Goal: Task Accomplishment & Management: Use online tool/utility

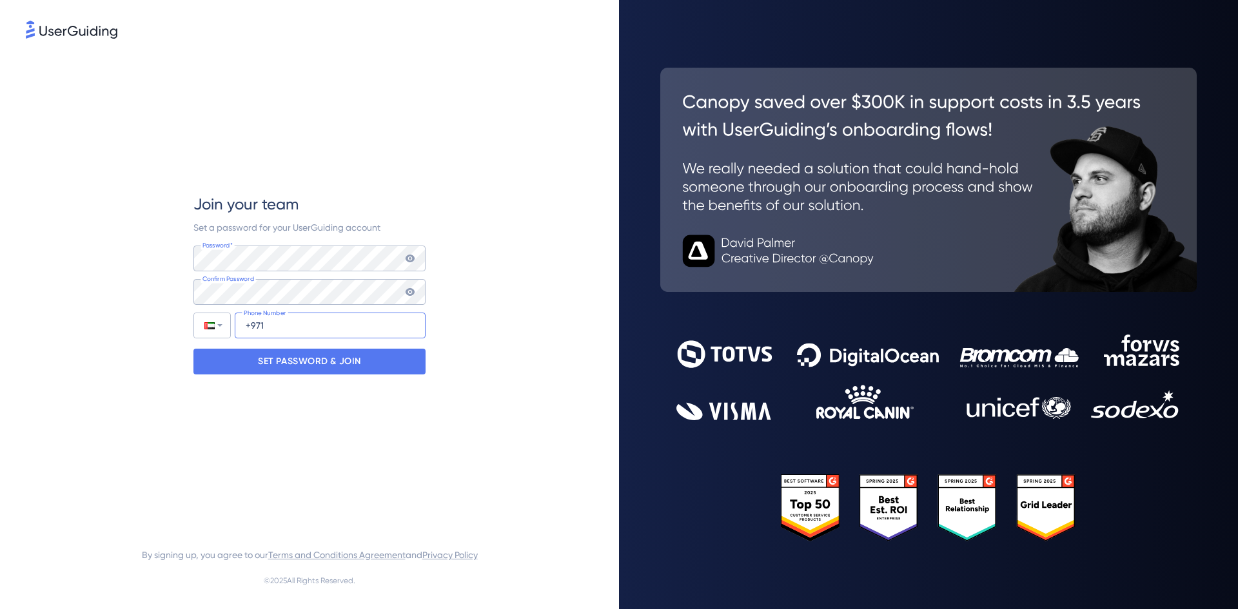
click at [351, 330] on input "+971" at bounding box center [330, 326] width 191 height 26
click at [362, 357] on div "SET PASSWORD & JOIN" at bounding box center [309, 362] width 232 height 26
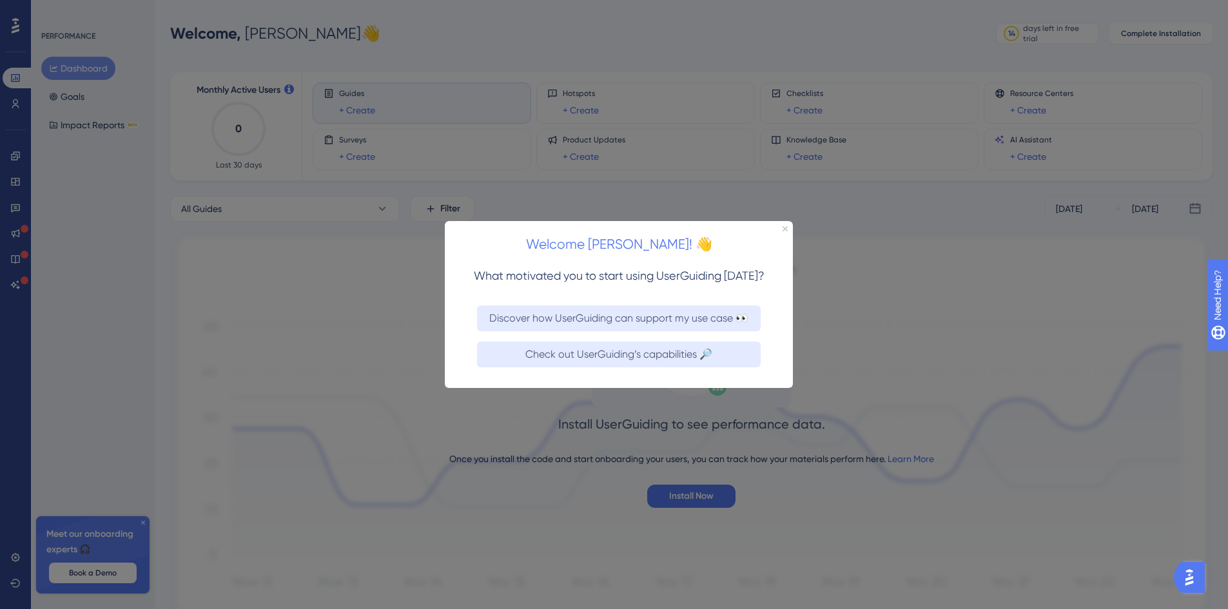
click at [930, 31] on div at bounding box center [614, 304] width 1228 height 609
click at [782, 230] on div "Welcome [PERSON_NAME]! 👋" at bounding box center [619, 240] width 348 height 40
click at [783, 229] on icon "Close Preview" at bounding box center [785, 228] width 5 height 5
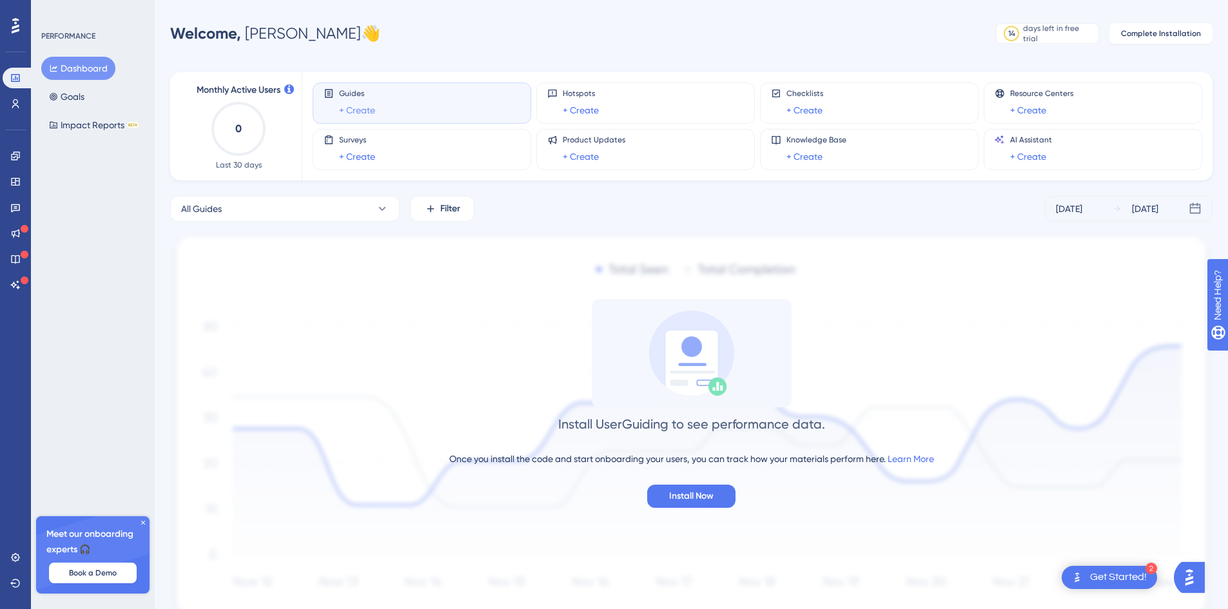
click at [360, 110] on link "+ Create" at bounding box center [357, 110] width 36 height 15
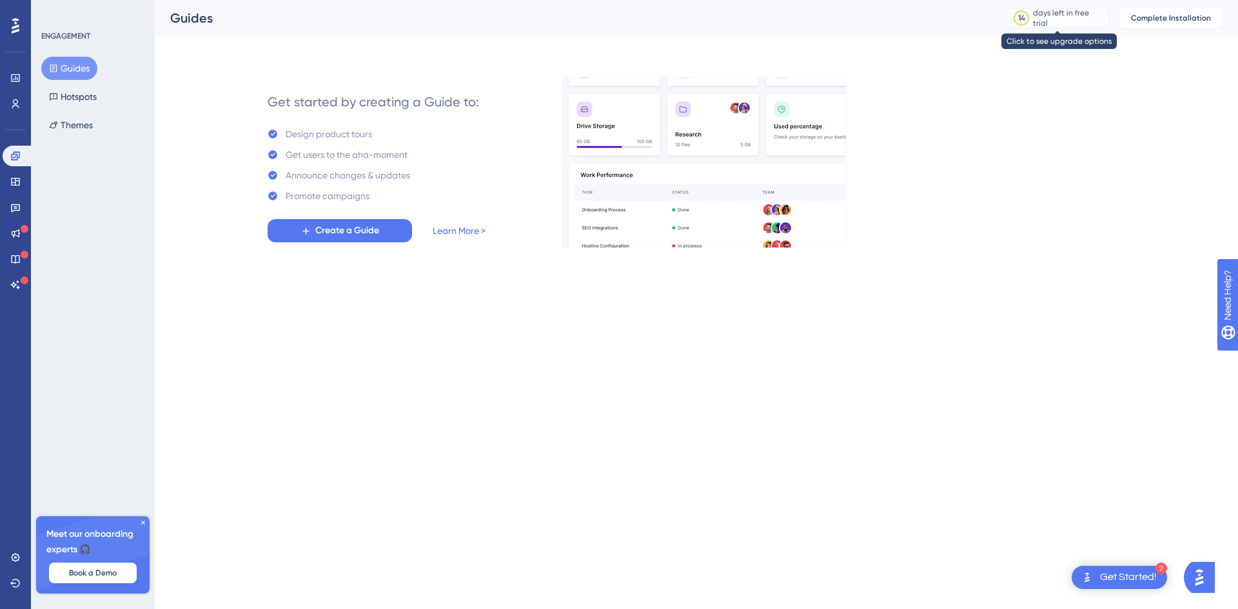
click at [1068, 11] on div "14 days left in free trial" at bounding box center [1057, 18] width 103 height 21
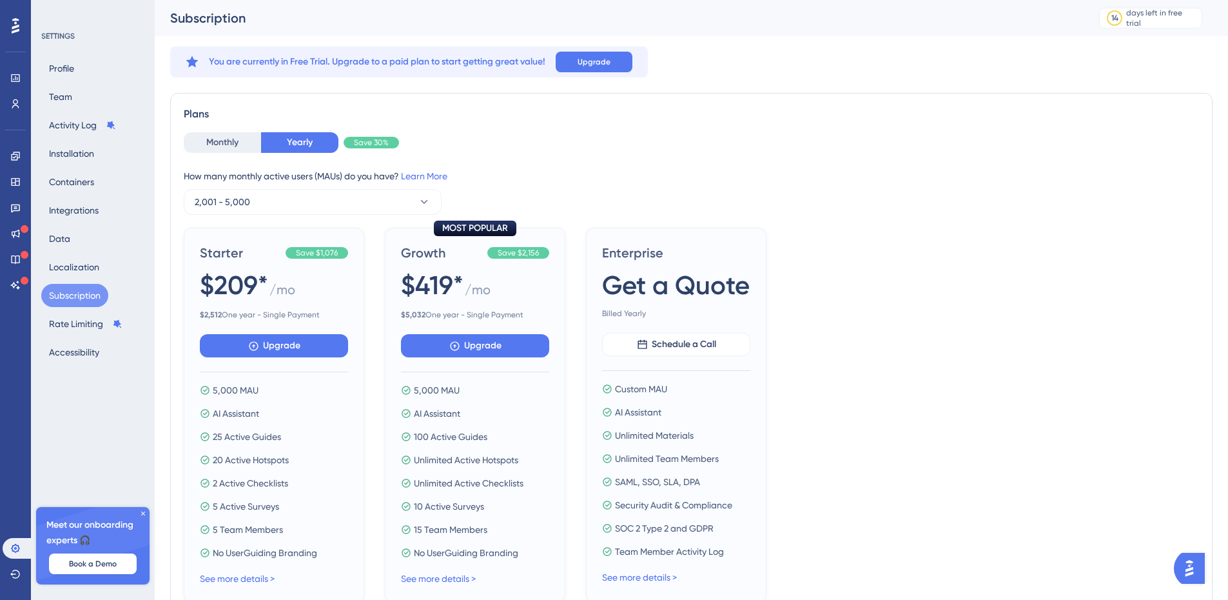
click at [81, 110] on div "Profile Team Activity Log Installation Containers Integrations Data Localizatio…" at bounding box center [93, 210] width 104 height 307
click at [77, 105] on div "Profile Team Activity Log Installation Containers Integrations Data Localizatio…" at bounding box center [93, 210] width 104 height 307
click at [77, 104] on div "Profile Team Activity Log Installation Containers Integrations Data Localizatio…" at bounding box center [93, 210] width 104 height 307
click at [72, 95] on button "Team" at bounding box center [60, 96] width 39 height 23
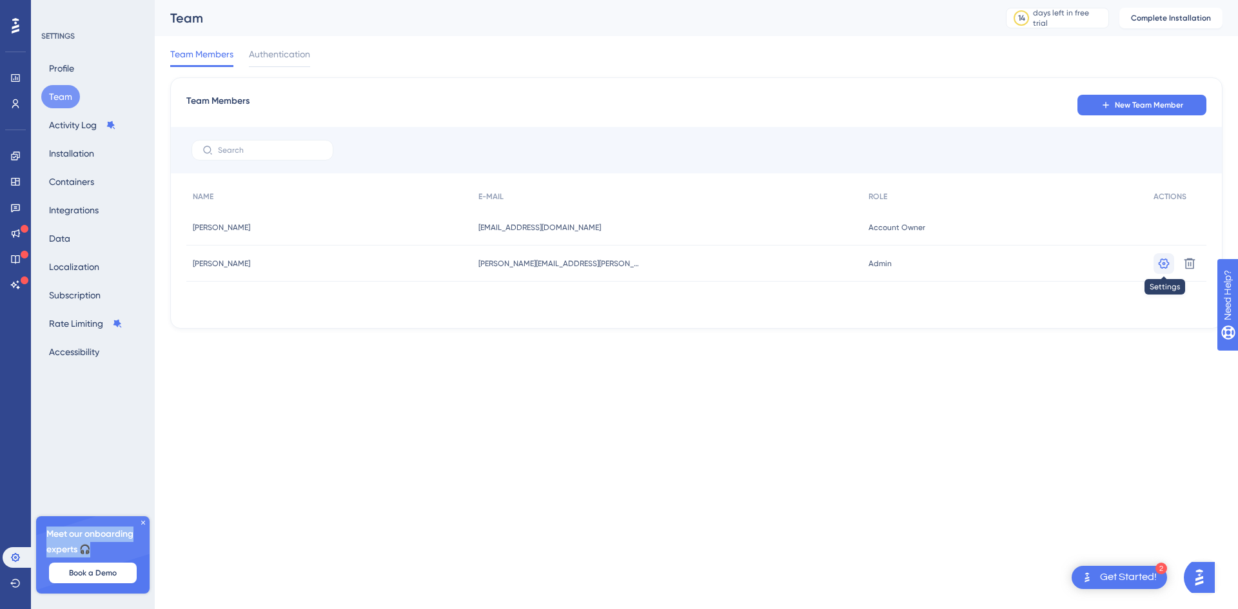
click at [1162, 267] on icon at bounding box center [1163, 263] width 13 height 13
click at [1160, 261] on icon at bounding box center [1163, 263] width 13 height 13
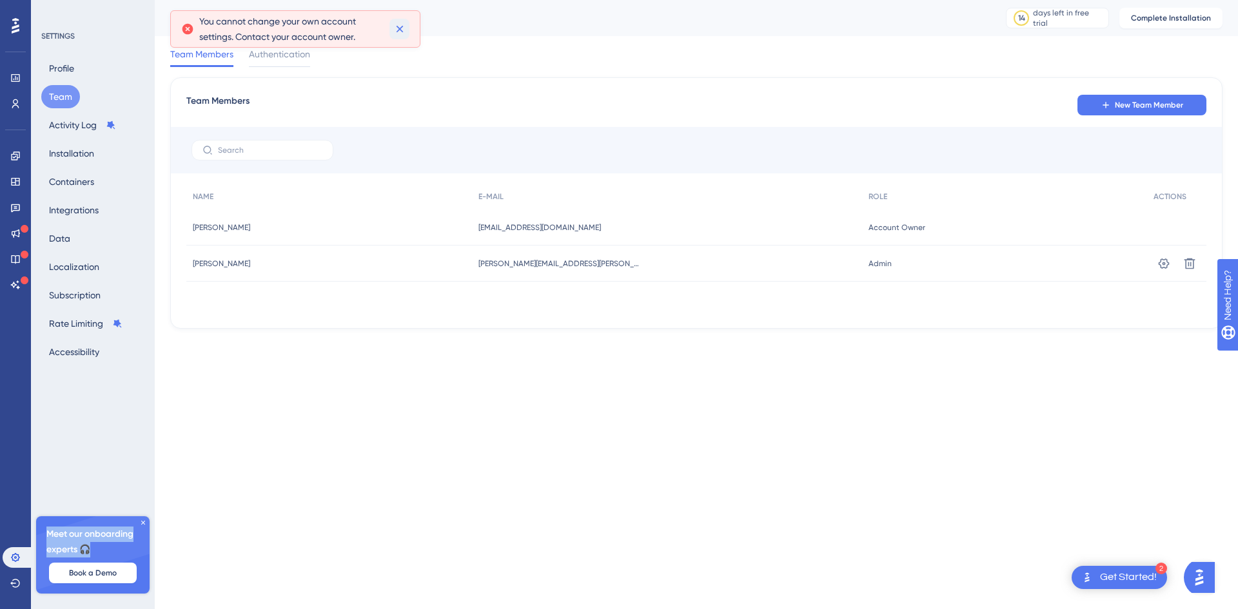
click at [395, 23] on icon at bounding box center [399, 29] width 13 height 13
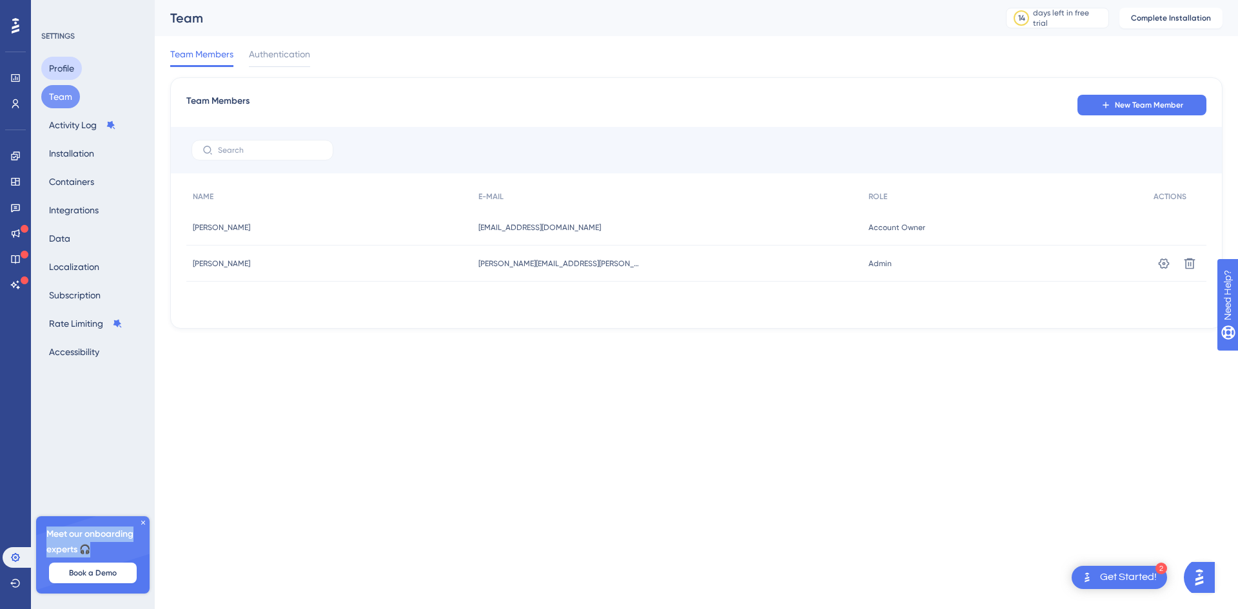
click at [70, 73] on button "Profile" at bounding box center [61, 68] width 41 height 23
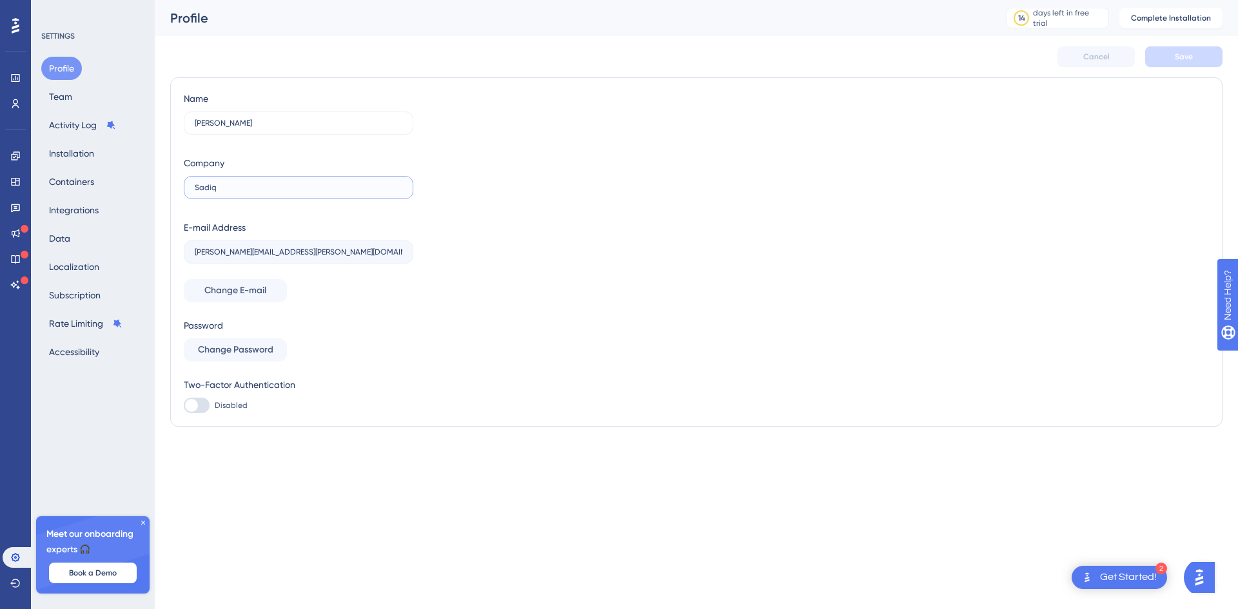
click at [256, 190] on input "Sadiq" at bounding box center [299, 187] width 208 height 9
drag, startPoint x: 224, startPoint y: 186, endPoint x: 178, endPoint y: 183, distance: 45.8
click at [178, 183] on div "Name Snehil Company Sadiq E-mail Address snehil.ahuja@fortyguard.com Change E-m…" at bounding box center [696, 251] width 1052 height 349
type input "FortyGuard"
click at [474, 343] on div "Name Snehil Company FortyGuard E-mail Address snehil.ahuja@fortyguard.com Chang…" at bounding box center [696, 252] width 1025 height 322
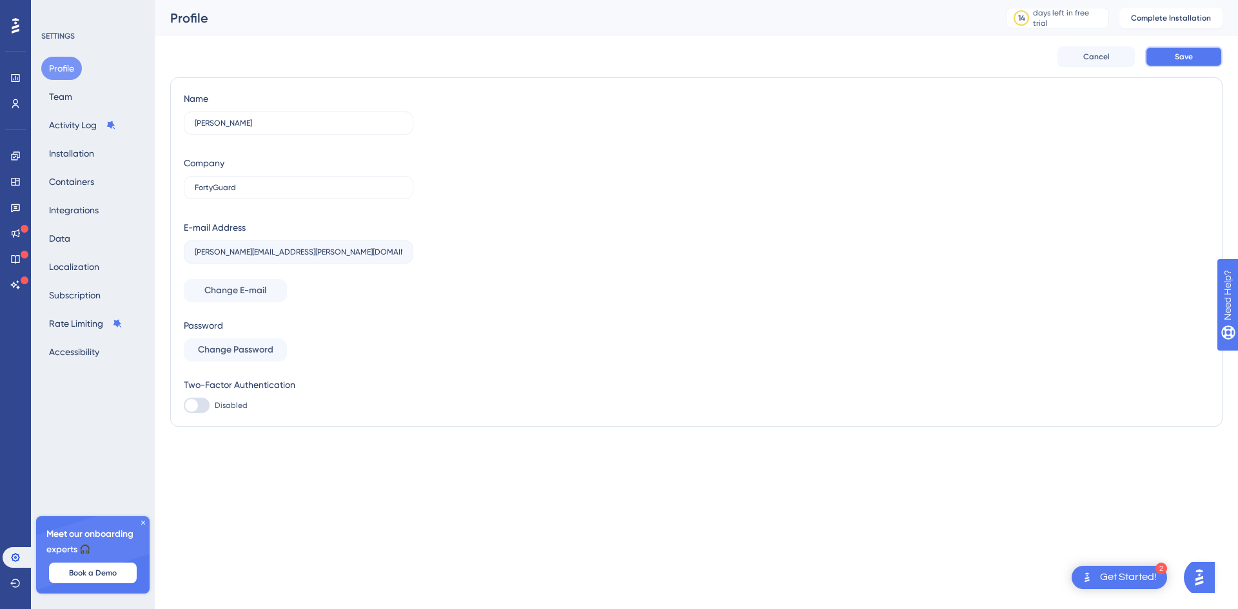
click at [1191, 61] on span "Save" at bounding box center [1184, 57] width 18 height 10
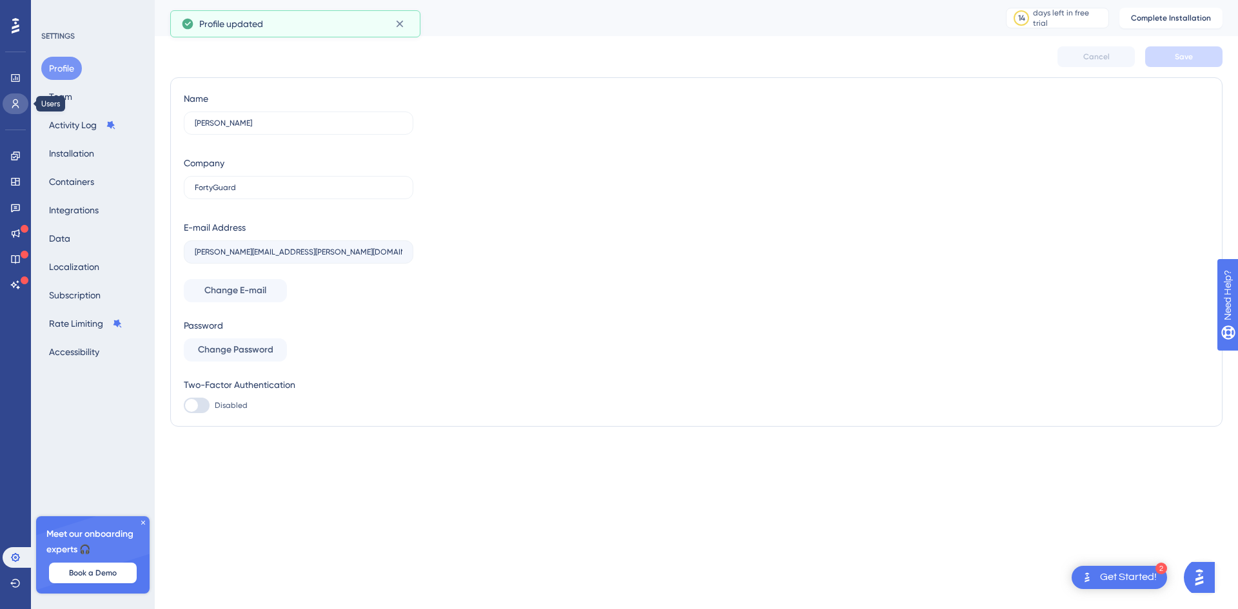
click at [14, 99] on icon at bounding box center [15, 104] width 10 height 10
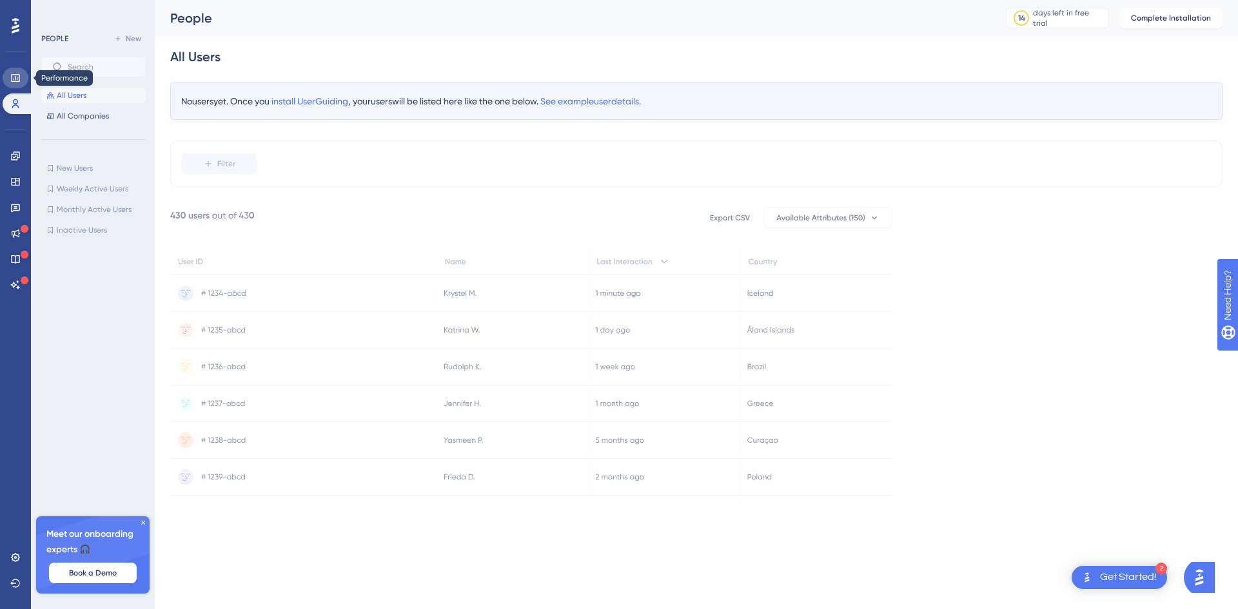
click at [19, 78] on icon at bounding box center [15, 78] width 10 height 10
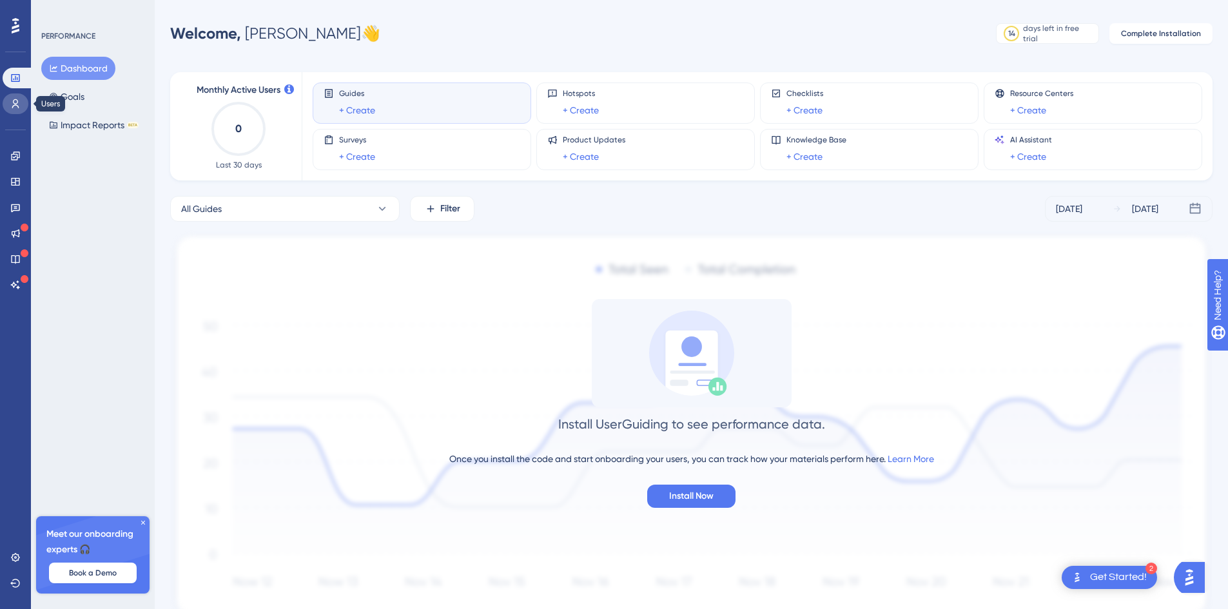
click at [8, 103] on link at bounding box center [16, 103] width 26 height 21
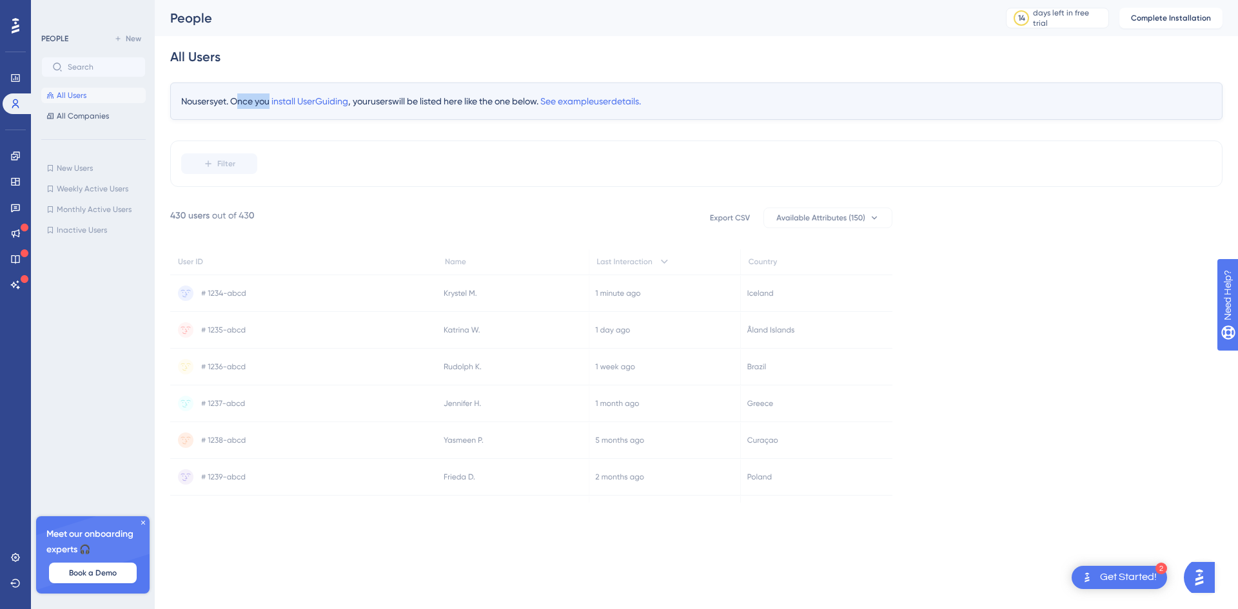
drag, startPoint x: 237, startPoint y: 103, endPoint x: 272, endPoint y: 103, distance: 34.8
click at [272, 103] on div "No users yet. Once you install UserGuiding , your users will be listed here lik…" at bounding box center [696, 101] width 1052 height 37
click at [19, 73] on icon at bounding box center [15, 78] width 10 height 10
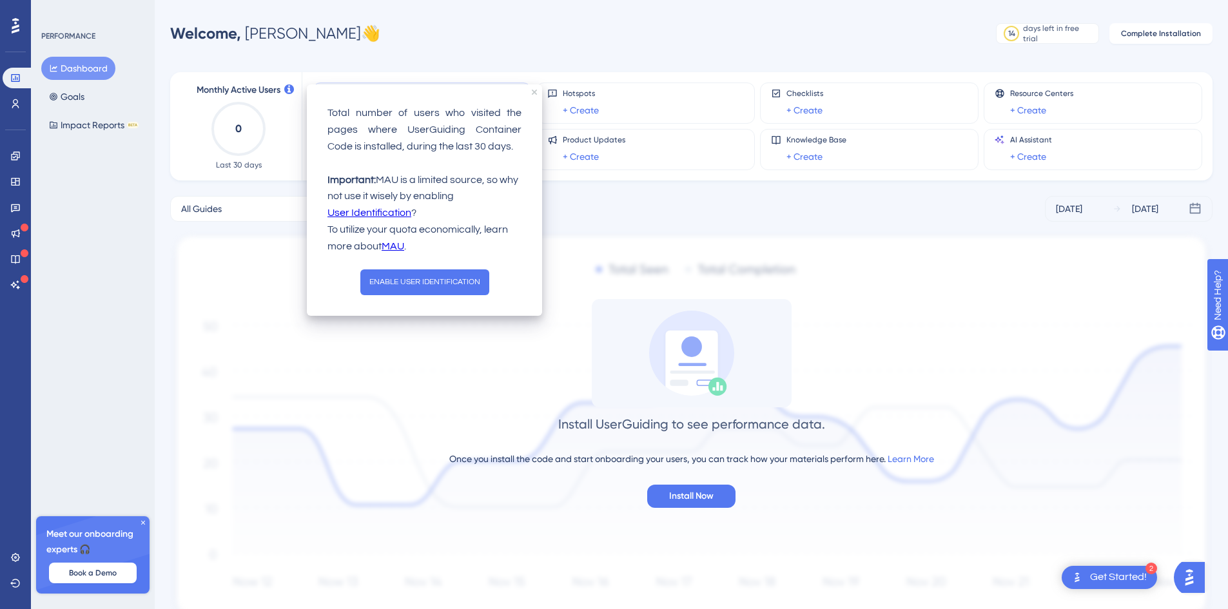
click at [286, 91] on icon at bounding box center [289, 89] width 10 height 10
click at [534, 90] on icon "close tooltip" at bounding box center [534, 92] width 5 height 5
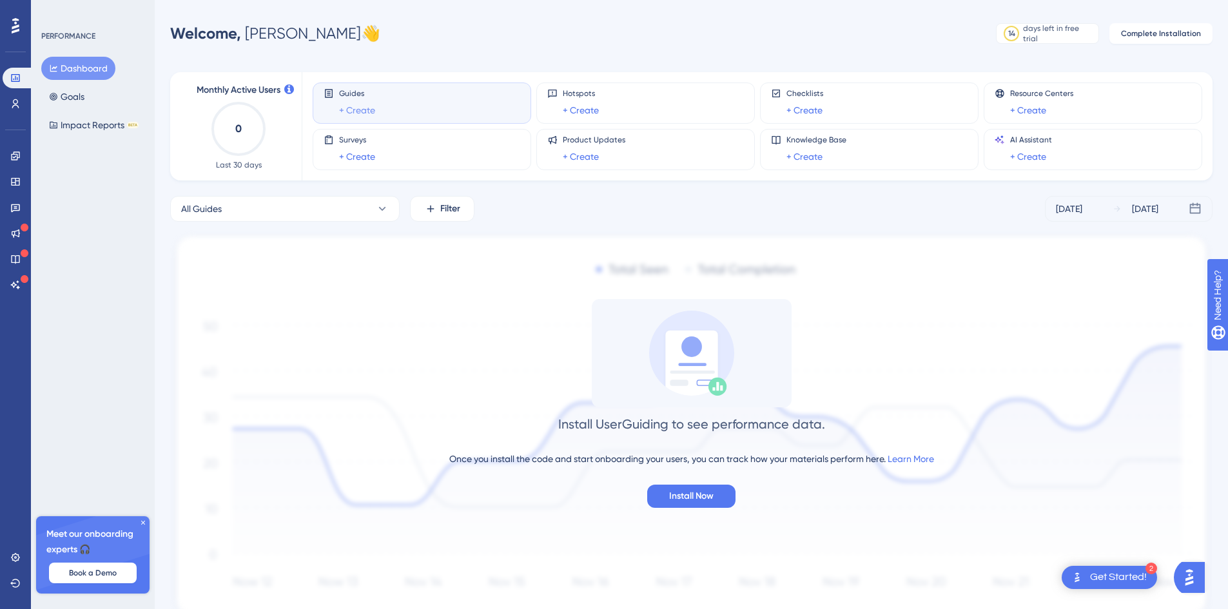
click at [344, 112] on link "+ Create" at bounding box center [357, 110] width 36 height 15
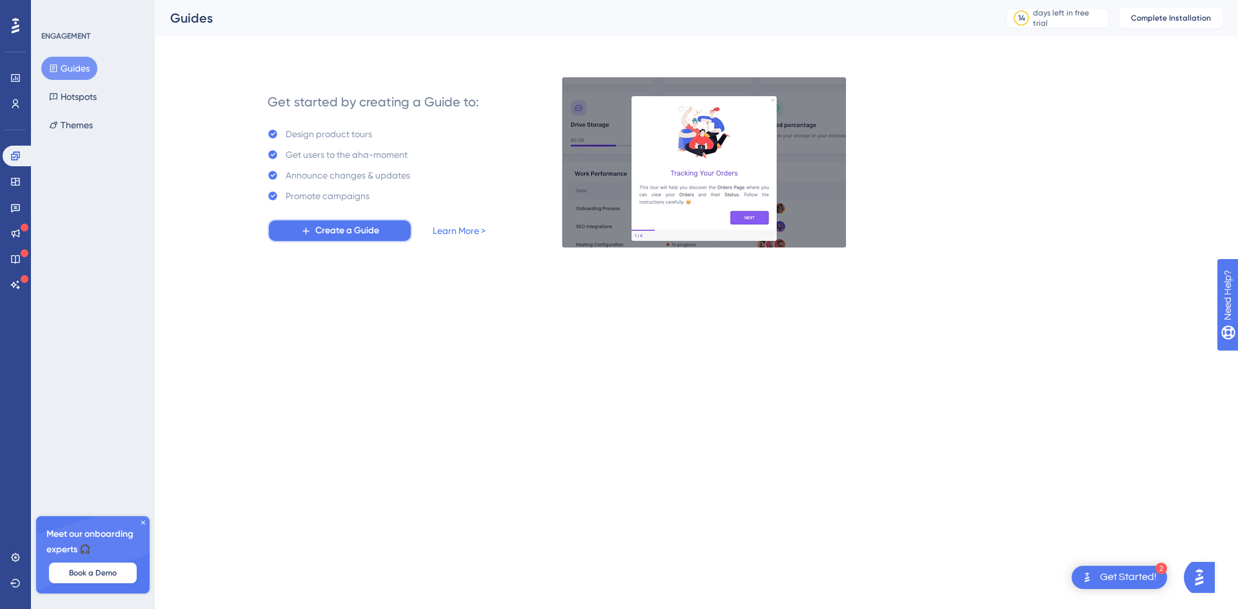
click at [379, 230] on span "Create a Guide" at bounding box center [347, 230] width 64 height 15
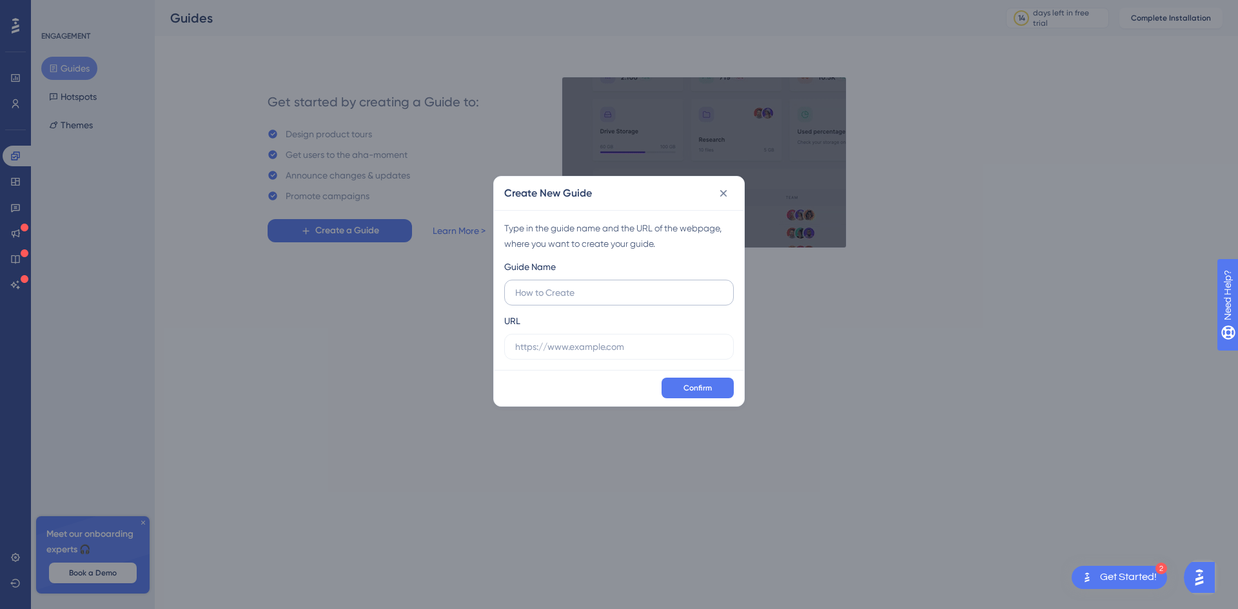
click at [584, 290] on input "text" at bounding box center [619, 293] width 208 height 14
type input "Desktop Guide"
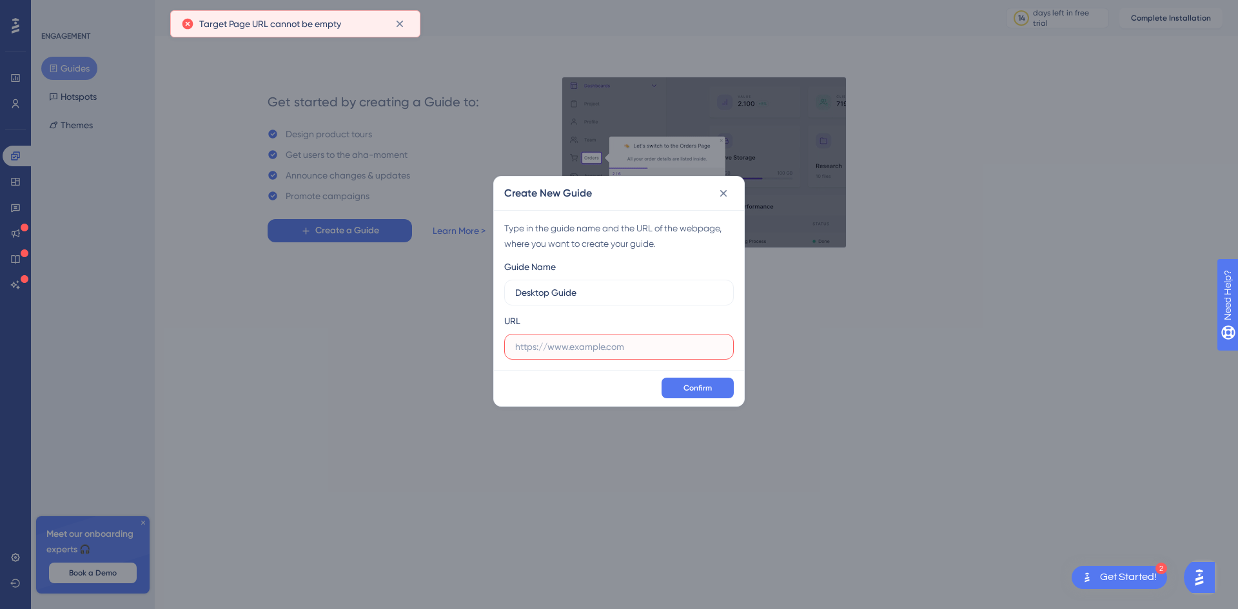
click at [610, 340] on input "text" at bounding box center [619, 347] width 208 height 14
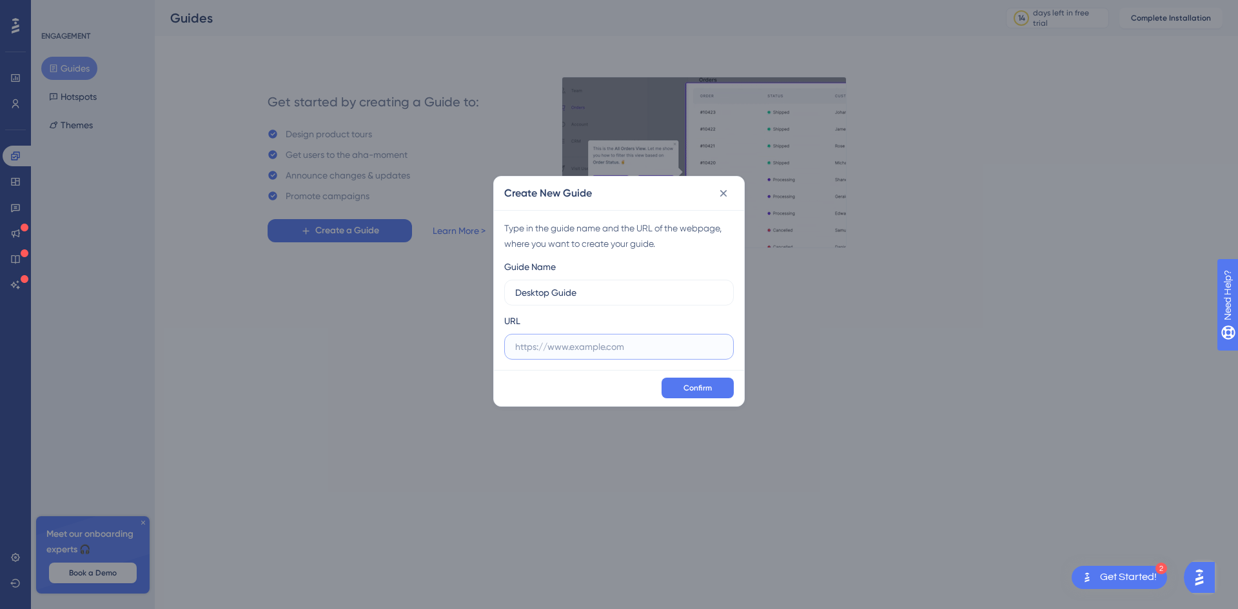
paste input "http://localhost:4200/map"
type input "http://localhost:4200/map"
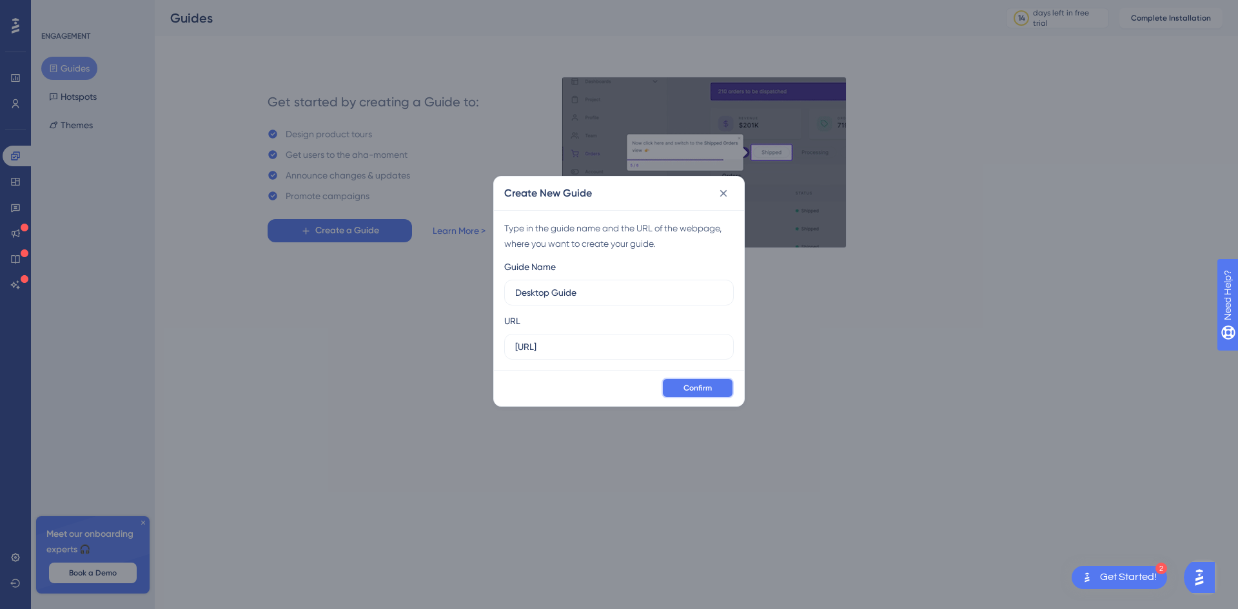
click at [670, 387] on button "Confirm" at bounding box center [697, 388] width 72 height 21
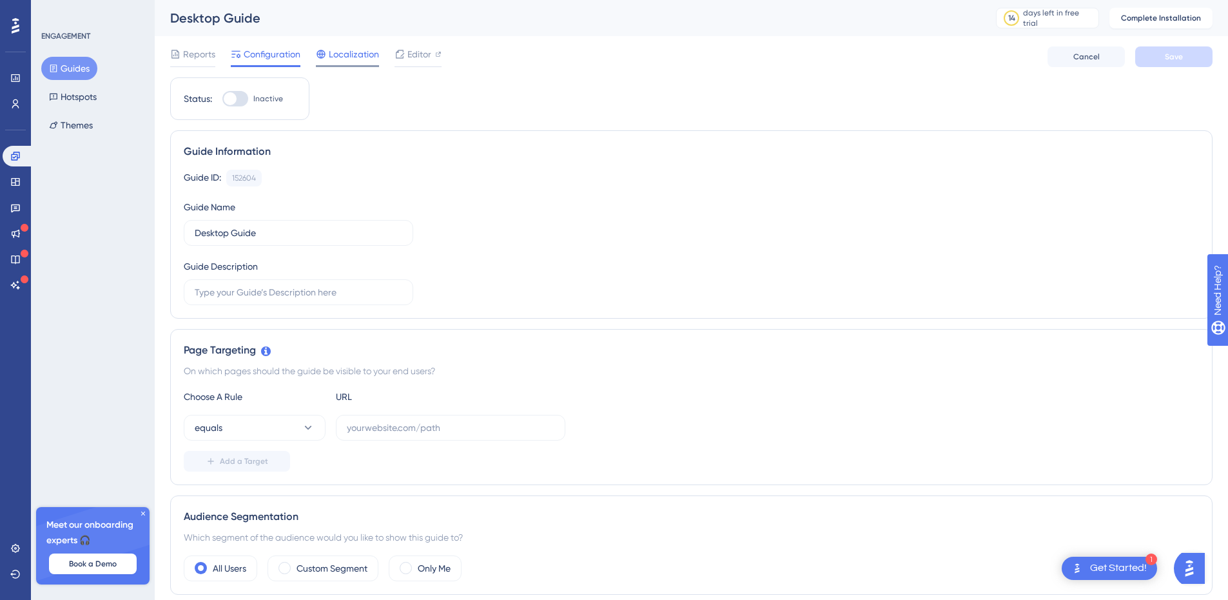
click at [346, 60] on span "Localization" at bounding box center [354, 53] width 50 height 15
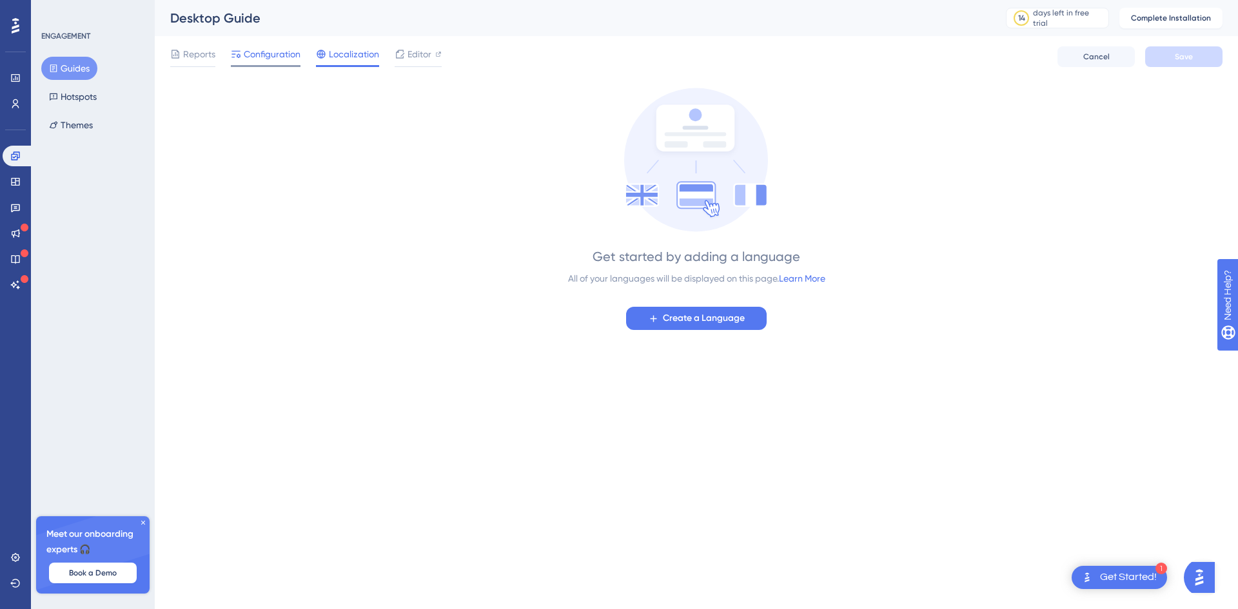
click at [273, 56] on span "Configuration" at bounding box center [272, 53] width 57 height 15
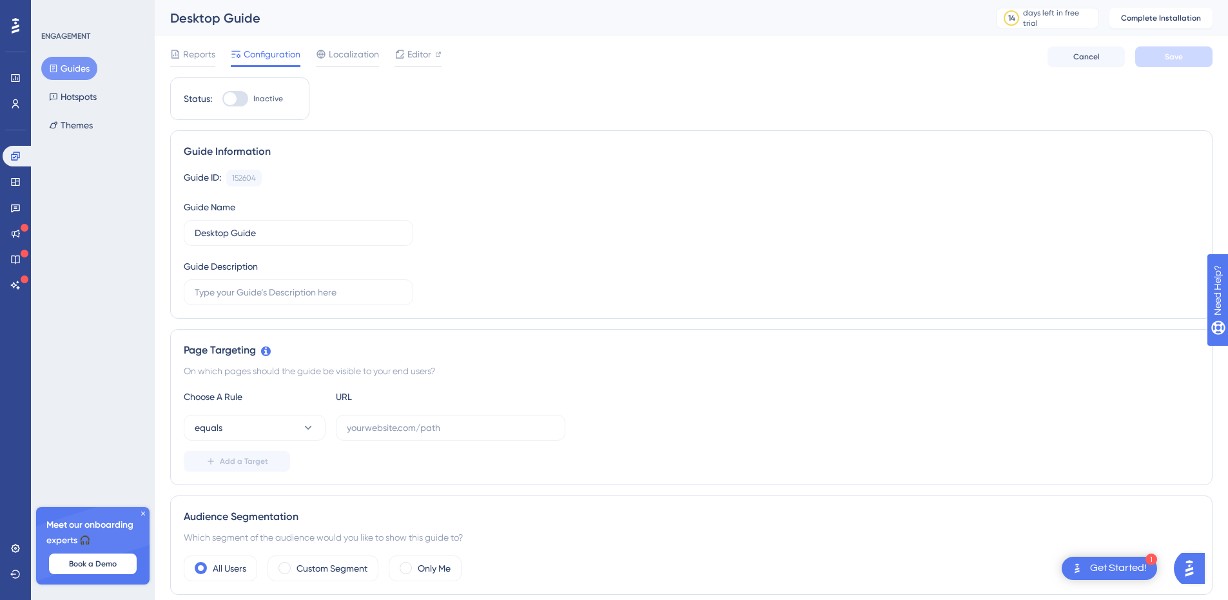
click at [513, 256] on div "Guide ID: 152604 Copy Guide Name Desktop Guide Guide Description" at bounding box center [691, 237] width 1015 height 135
click at [15, 535] on div "Performance Users Engagement Widgets Feedback Product Updates Knowledge Base AI…" at bounding box center [15, 300] width 31 height 600
click at [17, 540] on link at bounding box center [16, 548] width 26 height 21
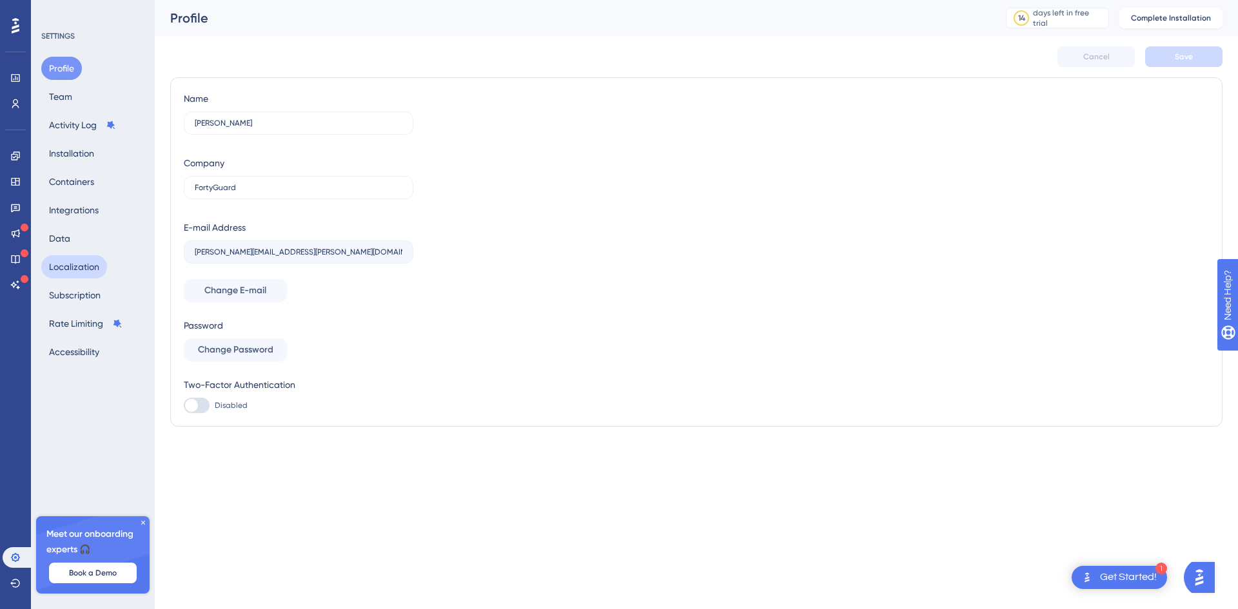
click at [88, 271] on button "Localization" at bounding box center [74, 266] width 66 height 23
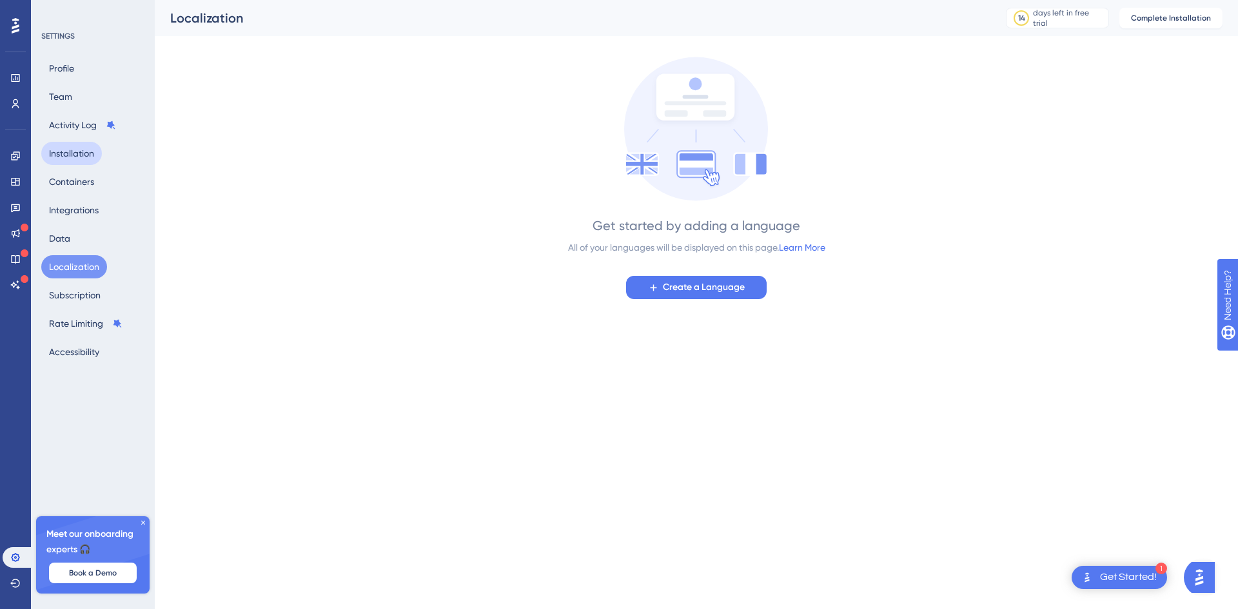
click at [80, 154] on button "Installation" at bounding box center [71, 153] width 61 height 23
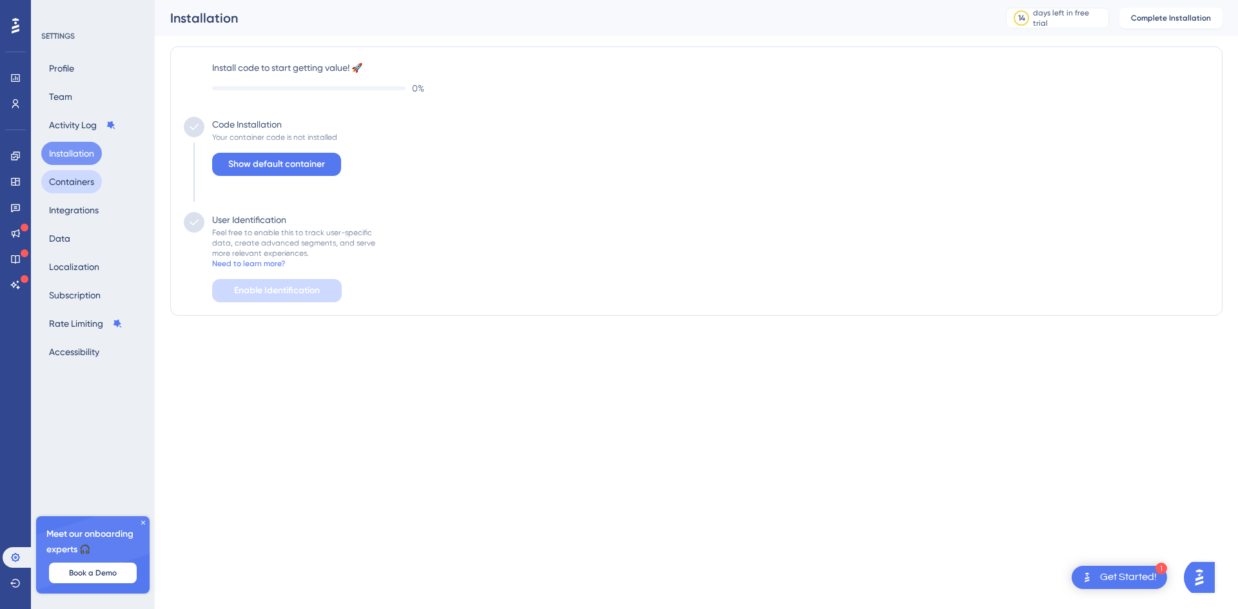
click at [74, 179] on button "Containers" at bounding box center [71, 181] width 61 height 23
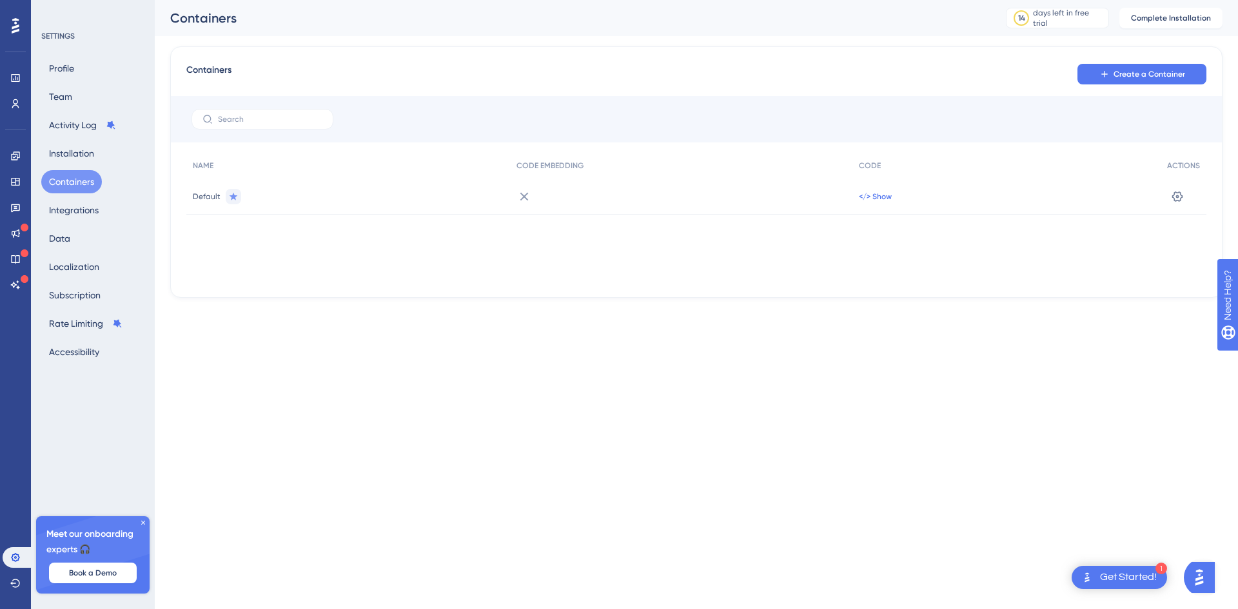
click at [864, 197] on span "</> Show" at bounding box center [875, 196] width 33 height 10
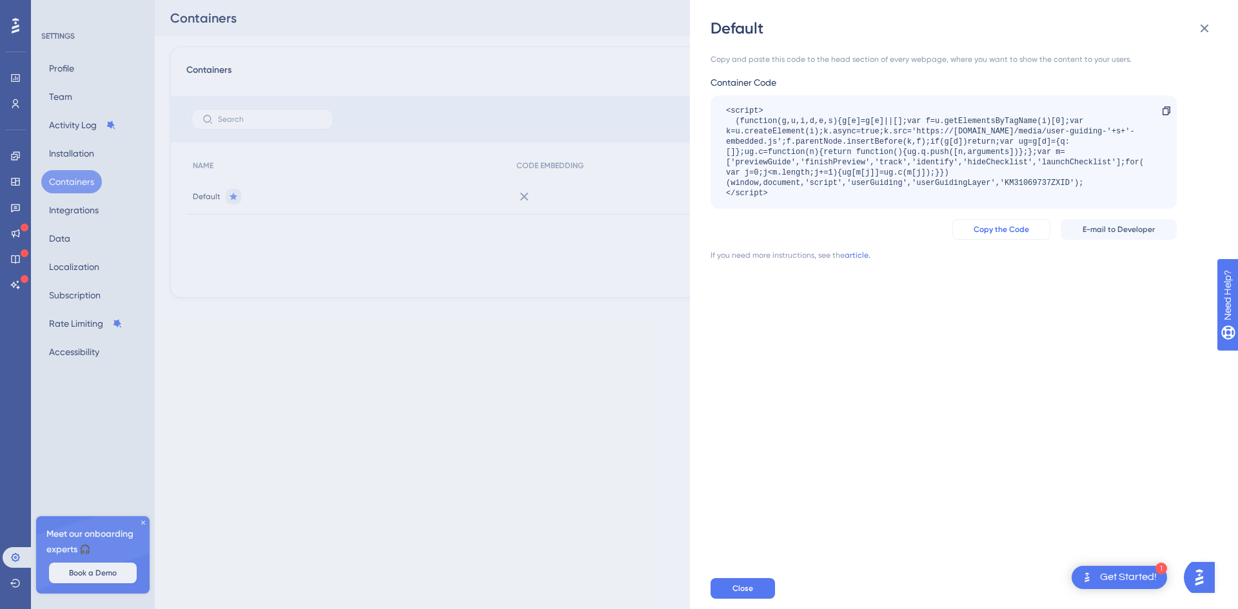
click at [1027, 230] on span "Copy the Code" at bounding box center [1000, 229] width 55 height 10
drag, startPoint x: 716, startPoint y: 257, endPoint x: 871, endPoint y: 259, distance: 155.4
click at [871, 259] on div "If you need more instructions, see the article." at bounding box center [943, 255] width 466 height 10
click at [1205, 30] on icon at bounding box center [1204, 28] width 15 height 15
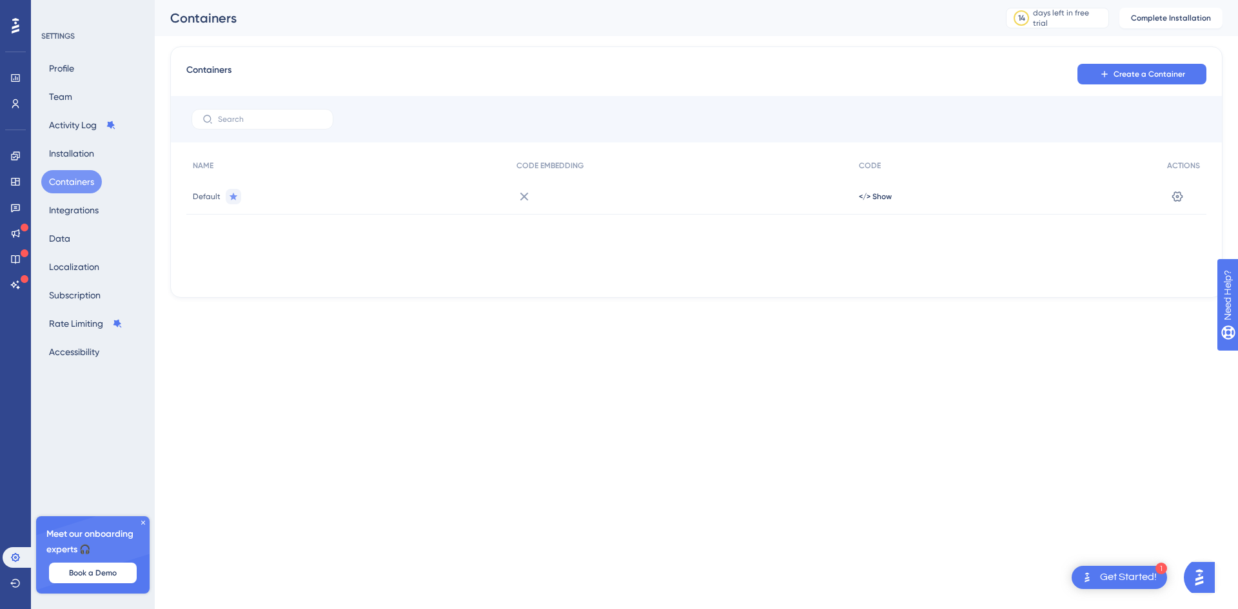
click at [146, 522] on icon at bounding box center [143, 523] width 8 height 8
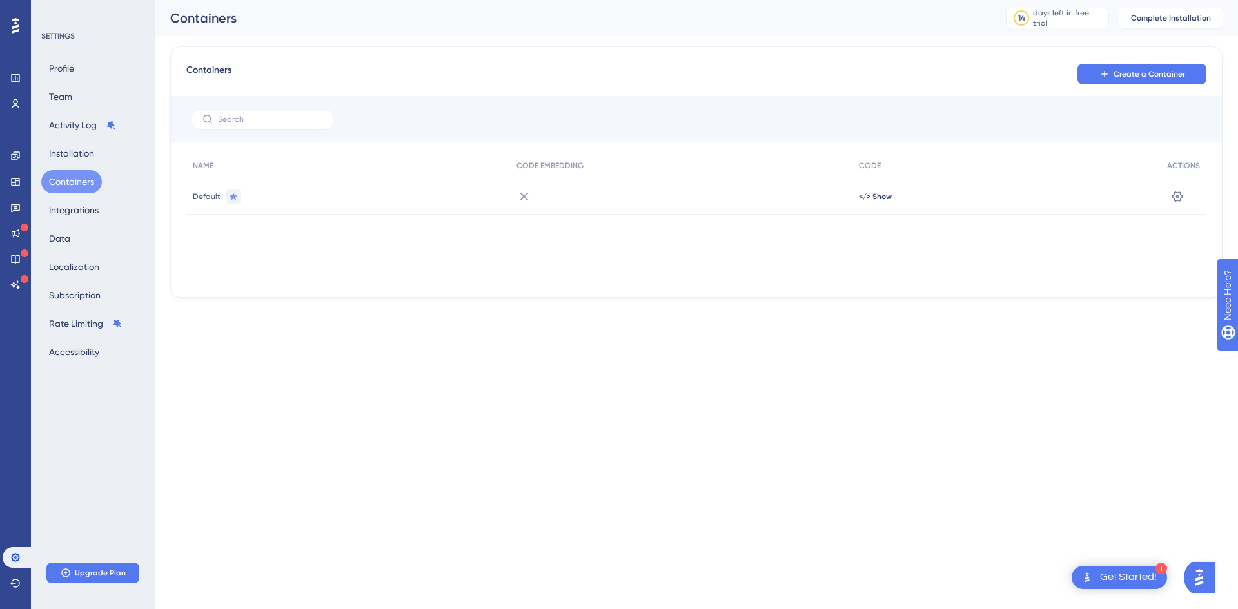
click at [206, 197] on span "Default" at bounding box center [207, 196] width 28 height 10
click at [522, 196] on icon at bounding box center [523, 196] width 15 height 15
click at [625, 199] on div at bounding box center [681, 197] width 342 height 36
click at [1192, 195] on div "Settings" at bounding box center [1183, 197] width 46 height 36
click at [1183, 196] on icon at bounding box center [1177, 196] width 11 height 10
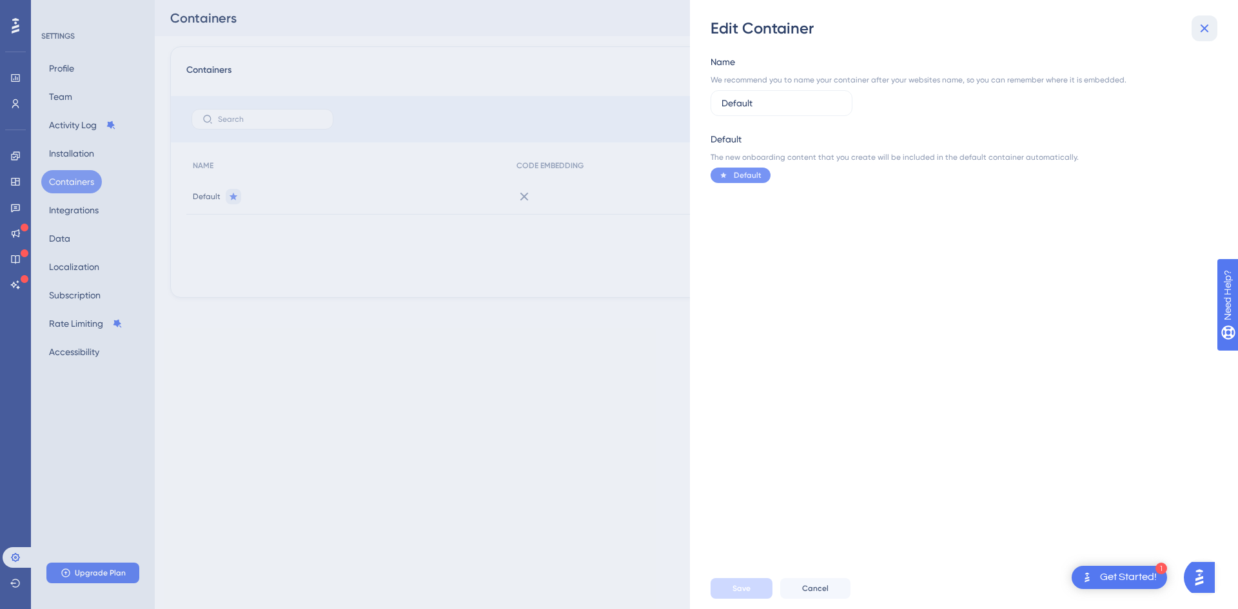
click at [1202, 23] on icon at bounding box center [1204, 28] width 15 height 15
